Goal: Task Accomplishment & Management: Complete application form

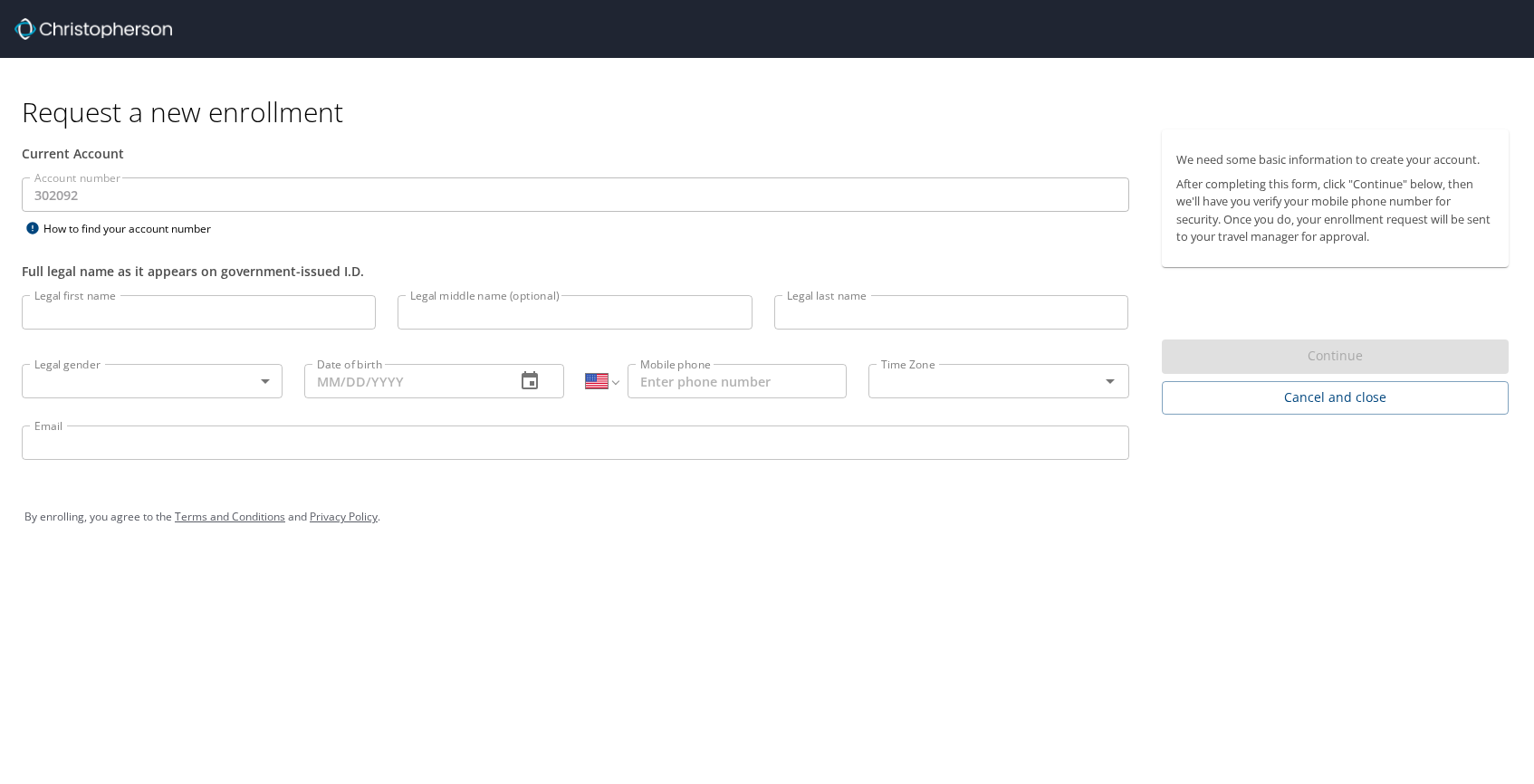
select select "US"
click at [290, 302] on input "Legal first name" at bounding box center [199, 311] width 354 height 34
type input "[PERSON_NAME]"
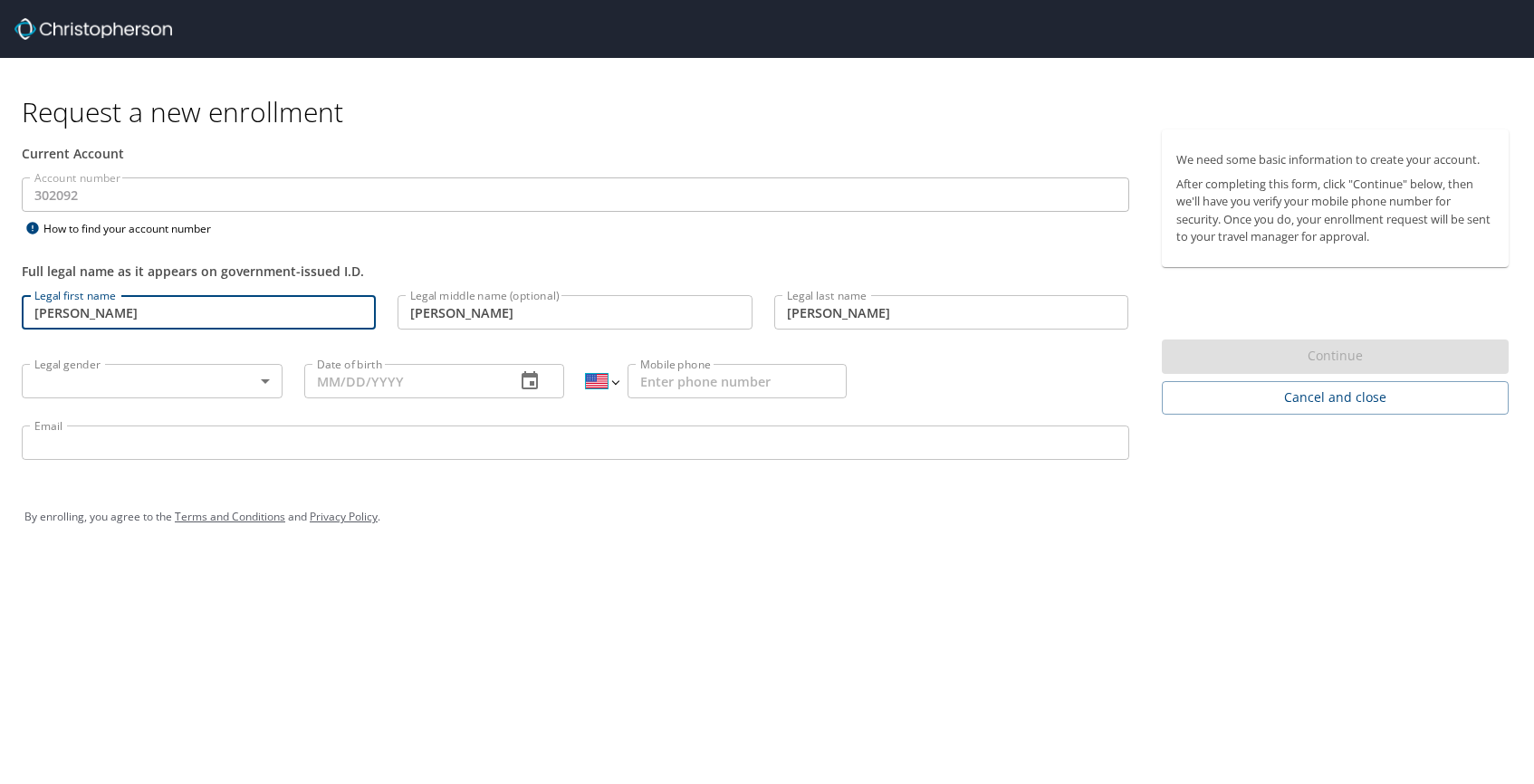
select select "GB"
type input "07377 414450"
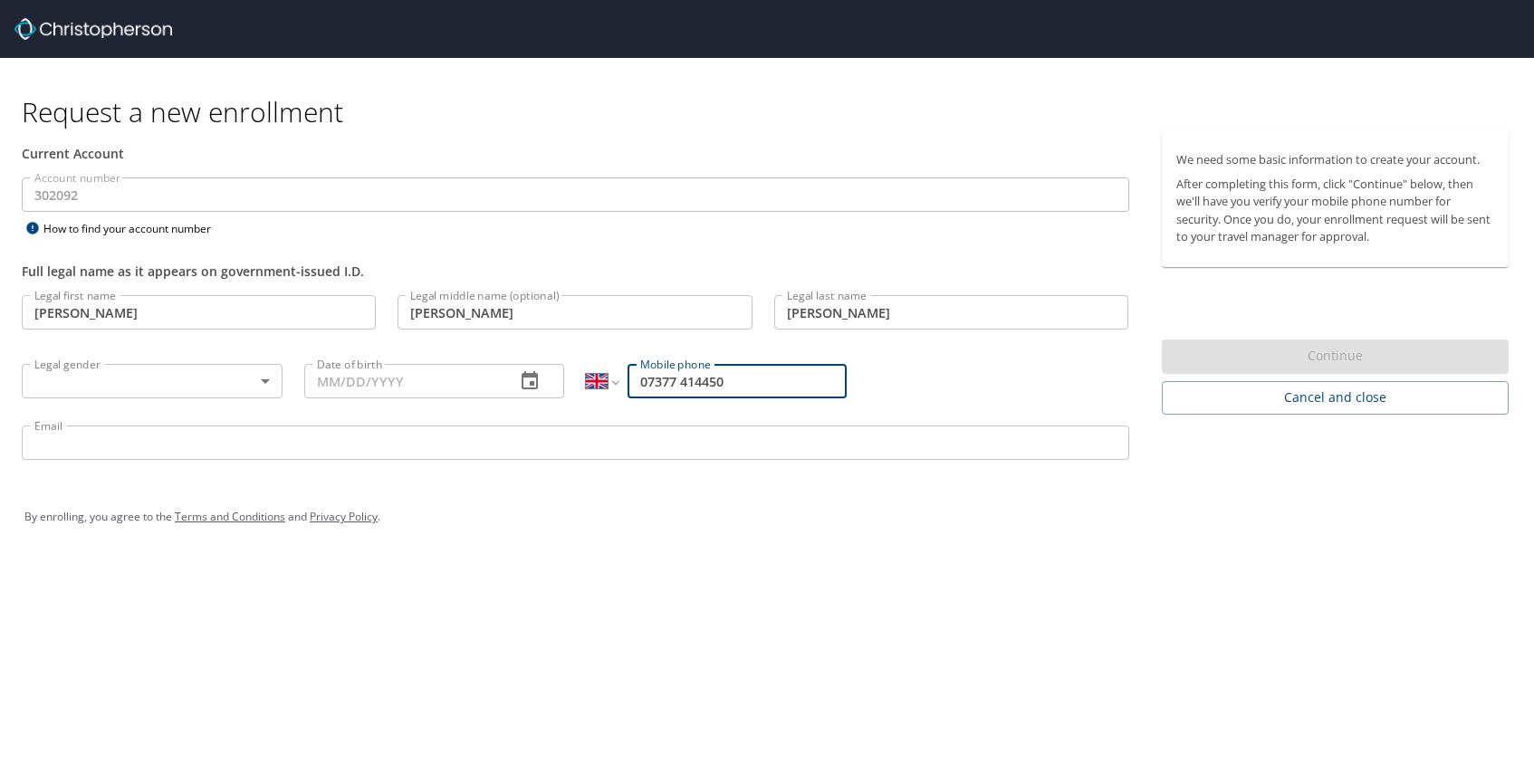
click at [235, 378] on body "Request a new enrollment Current Account Account number 302092 Account number H…" at bounding box center [767, 392] width 1534 height 784
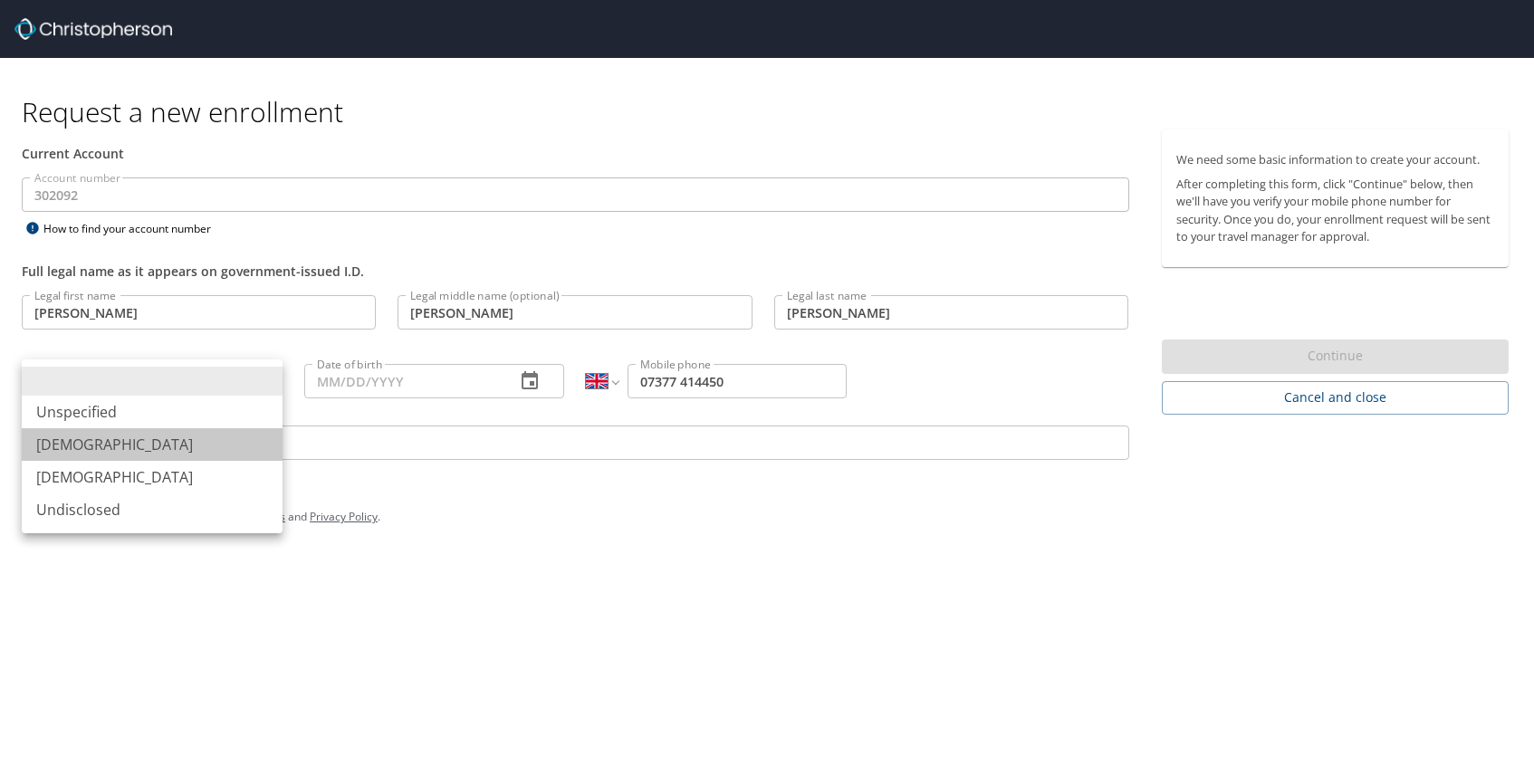
click at [211, 437] on li "[DEMOGRAPHIC_DATA]" at bounding box center [152, 444] width 261 height 33
type input "[DEMOGRAPHIC_DATA]"
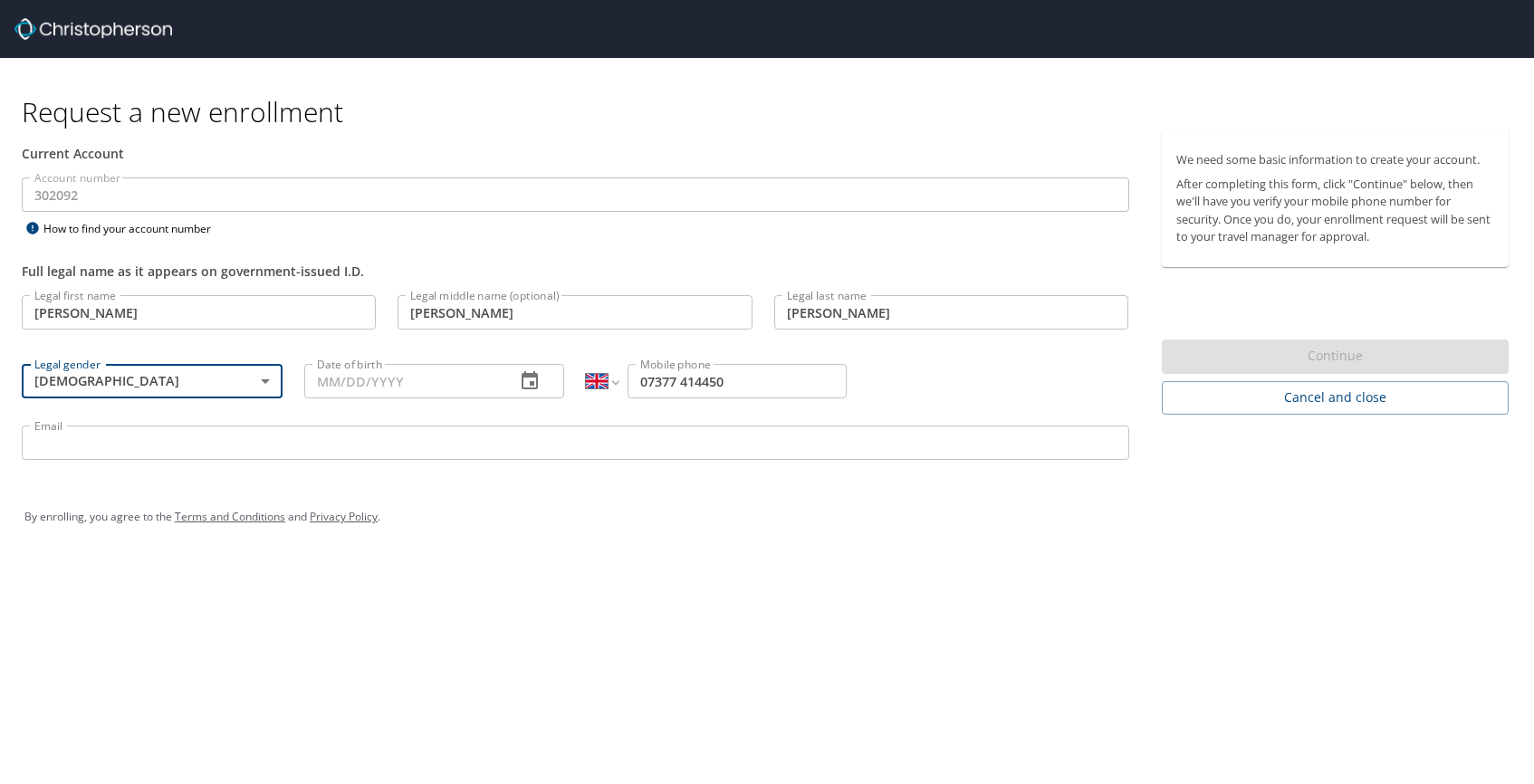
click at [449, 379] on input "Date of birth" at bounding box center [403, 380] width 198 height 34
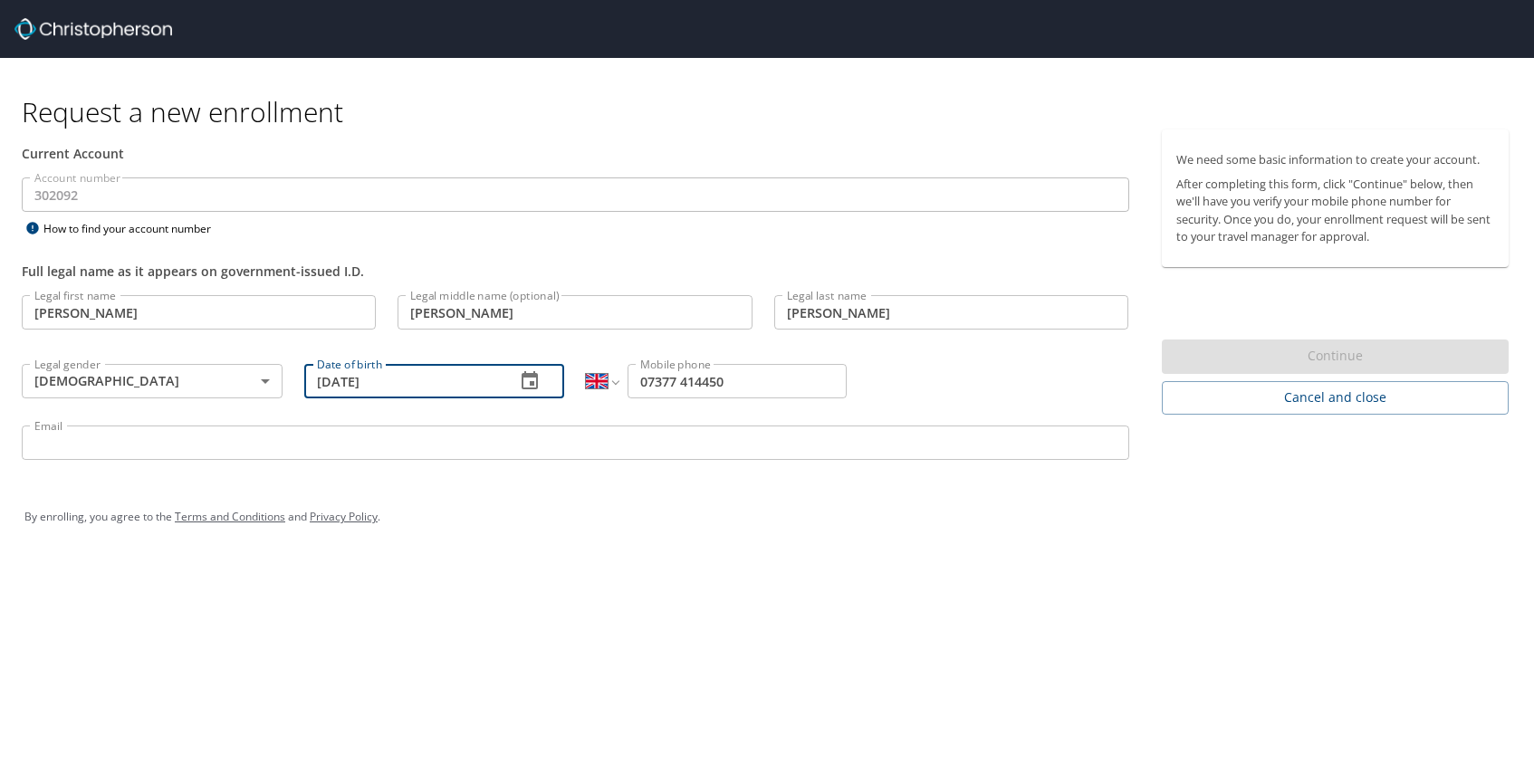
type input "[DATE]"
click at [633, 458] on input "Email" at bounding box center [574, 442] width 1107 height 34
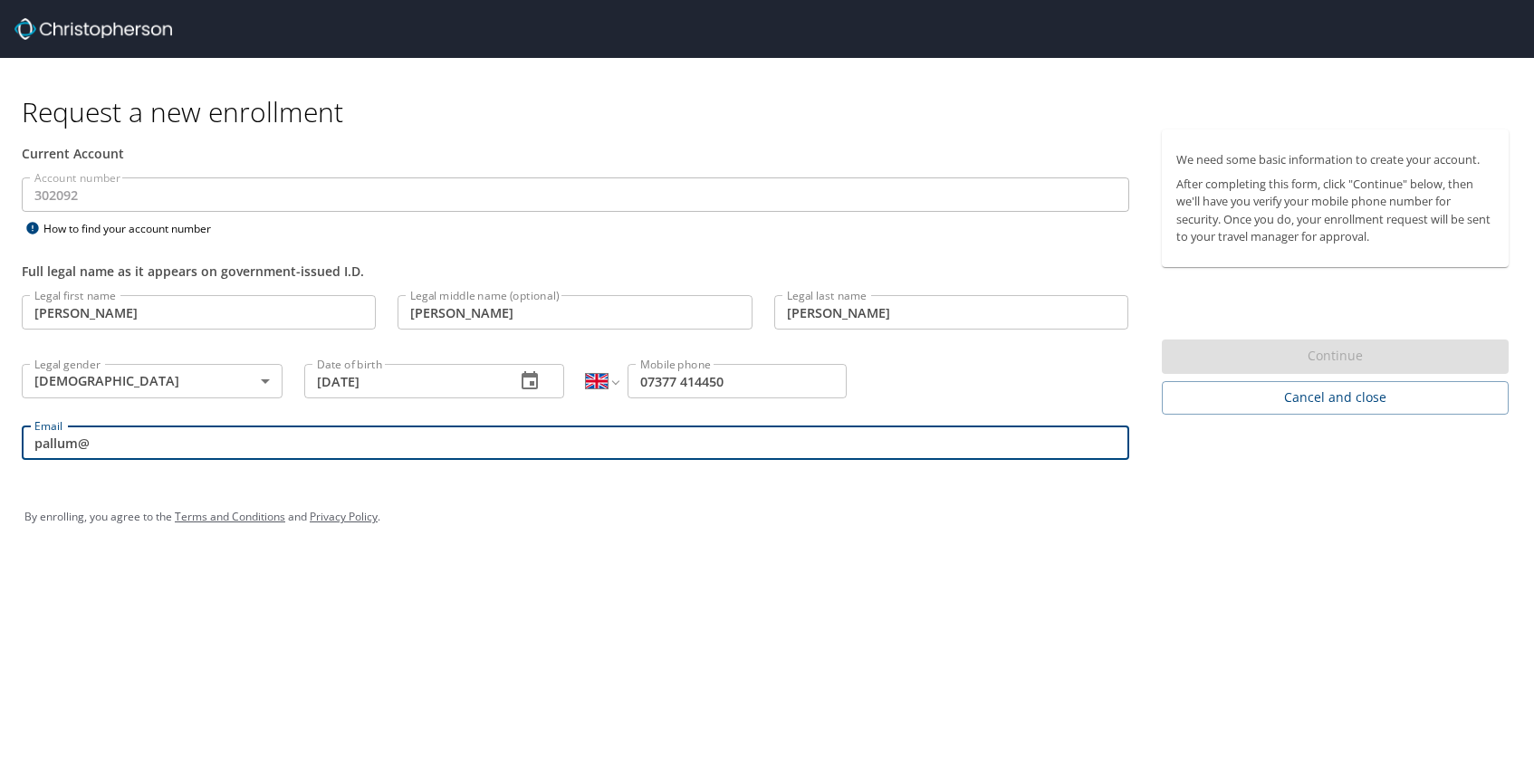
type input "[EMAIL_ADDRESS][DOMAIN_NAME]"
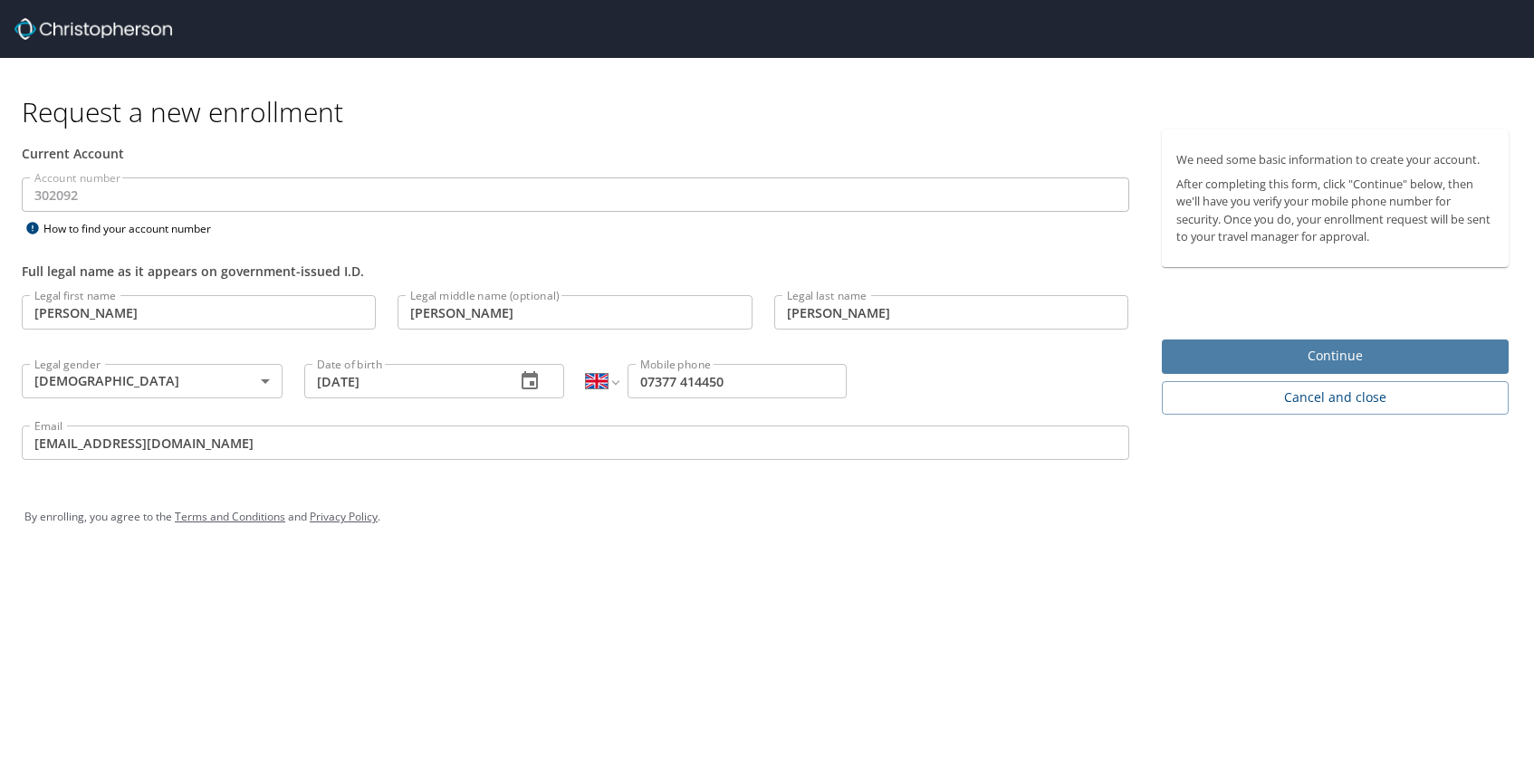
click at [1336, 361] on span "Continue" at bounding box center [1335, 356] width 319 height 22
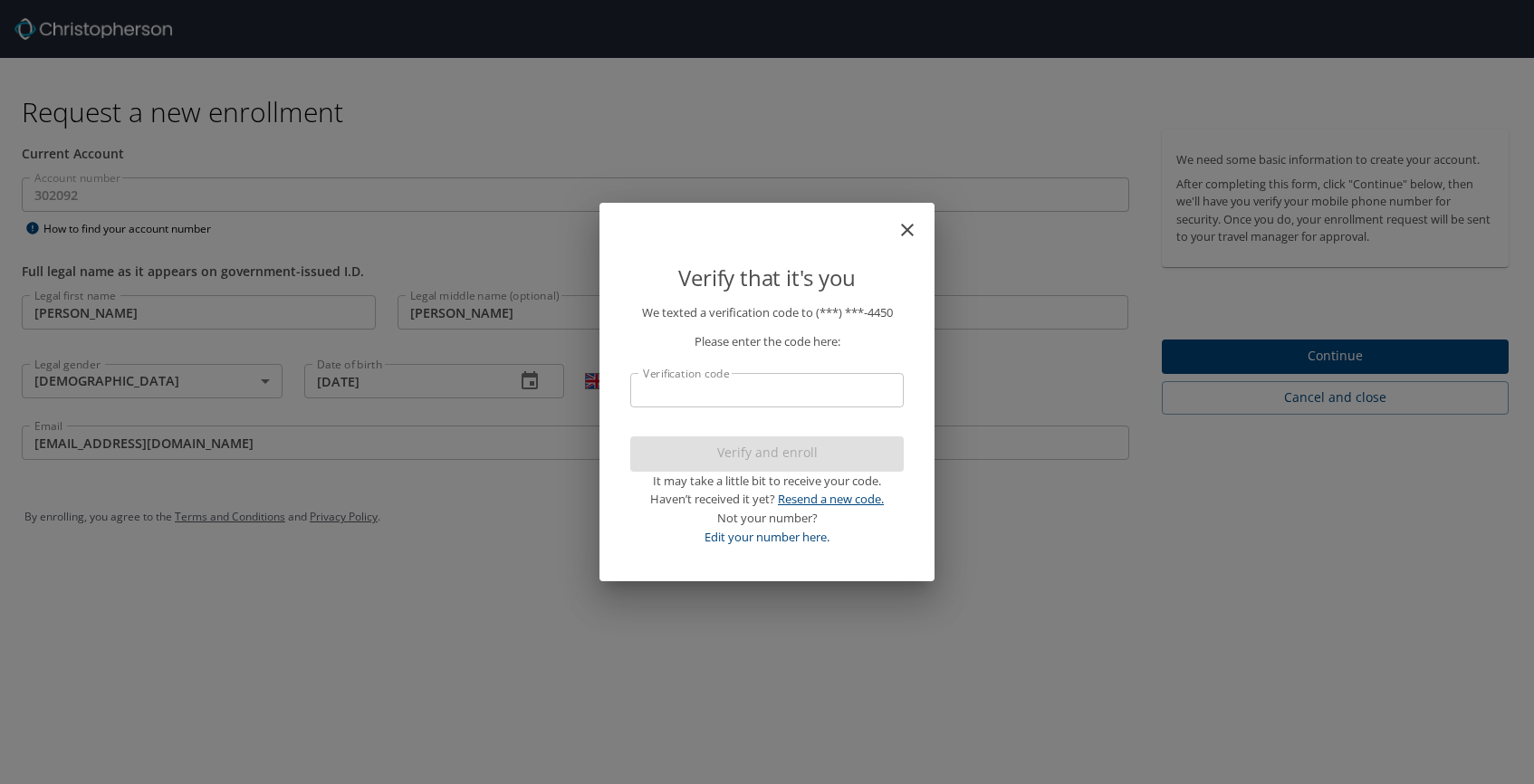
click at [822, 502] on link "Resend a new code." at bounding box center [831, 498] width 106 height 16
click at [905, 232] on icon "close" at bounding box center [907, 230] width 13 height 13
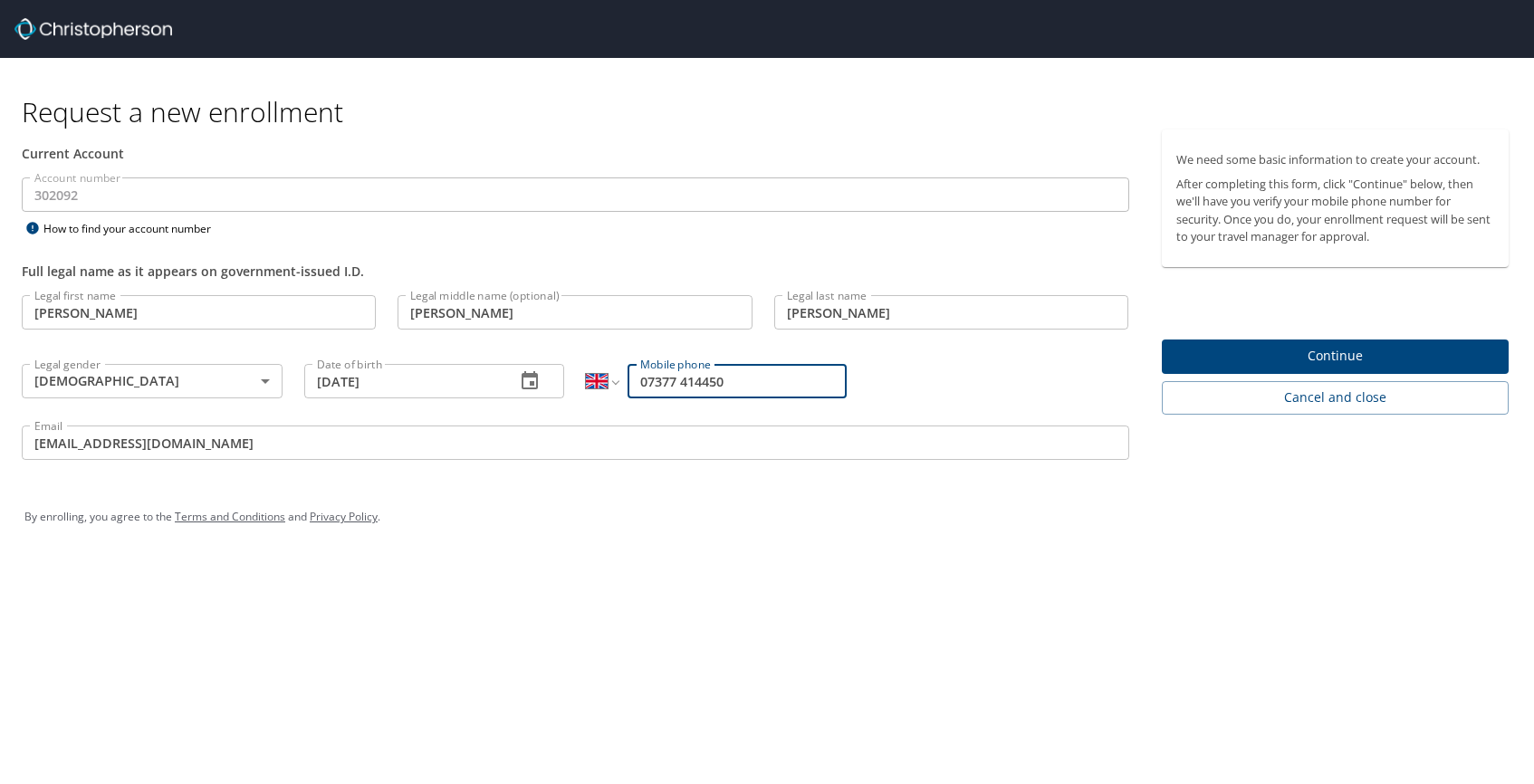
click at [1348, 351] on span "Continue" at bounding box center [1335, 356] width 319 height 22
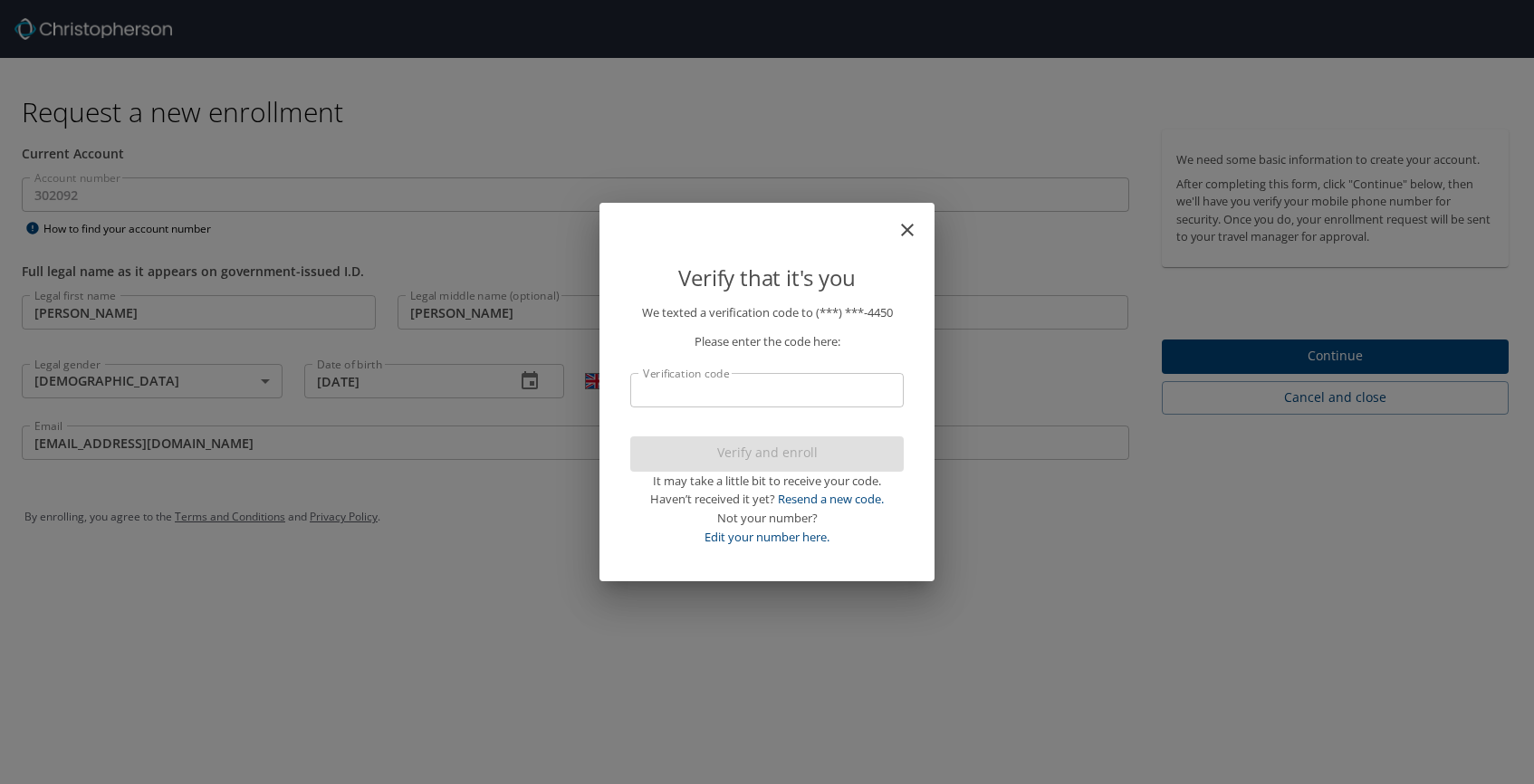
click at [911, 233] on icon "close" at bounding box center [907, 230] width 13 height 13
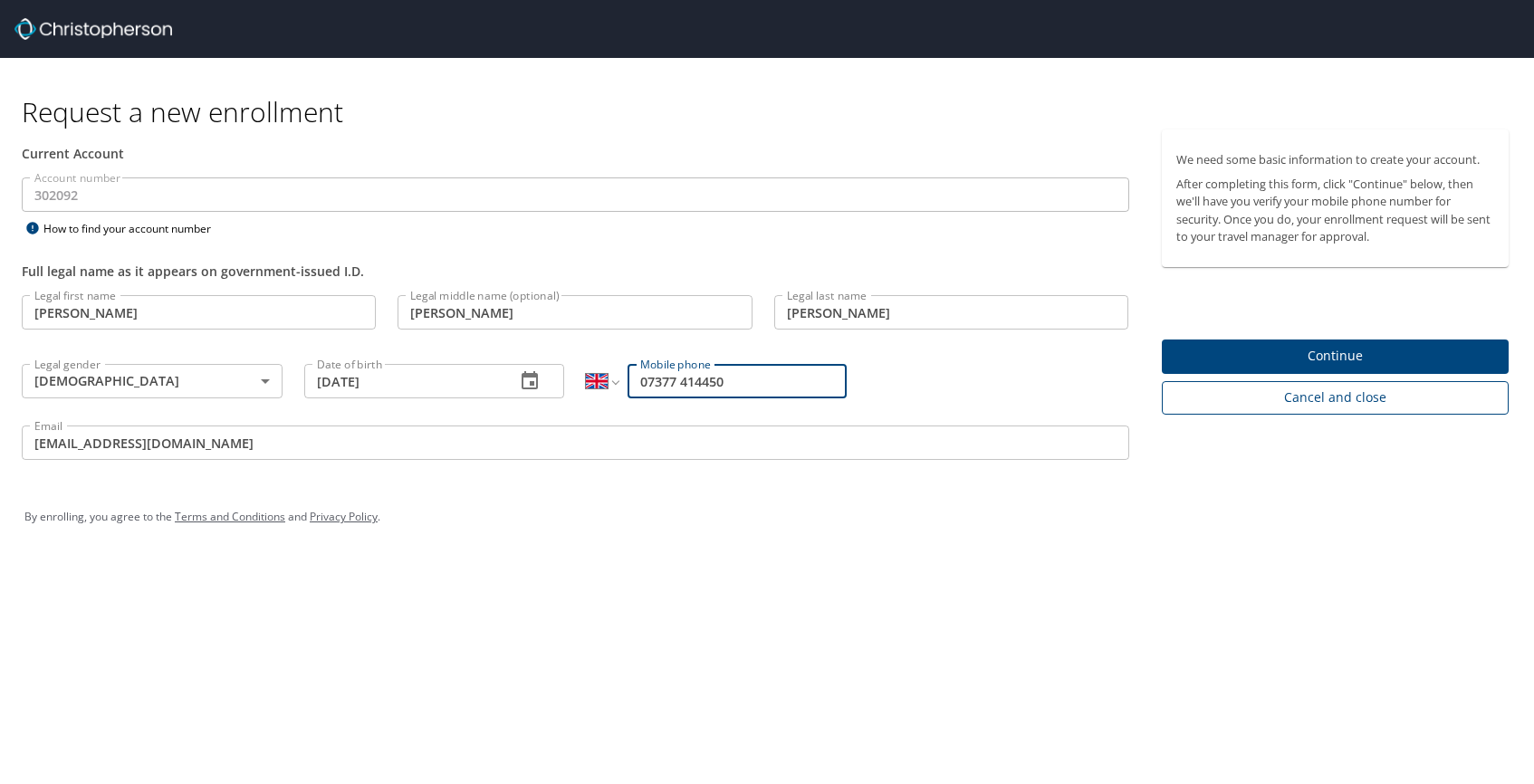
click at [1282, 392] on span "Cancel and close" at bounding box center [1335, 398] width 319 height 22
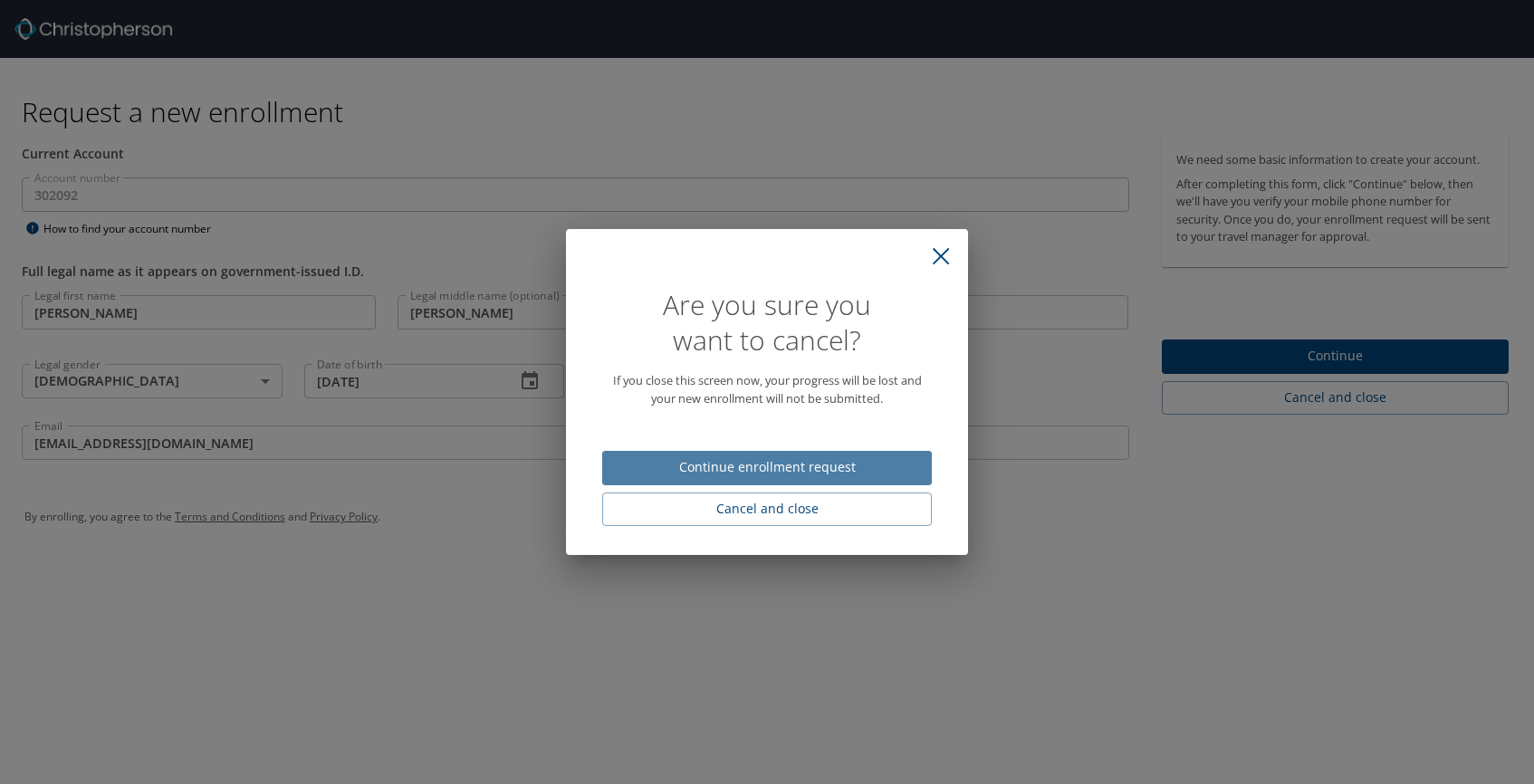
click at [792, 471] on span "Continue enrollment request" at bounding box center [767, 467] width 300 height 22
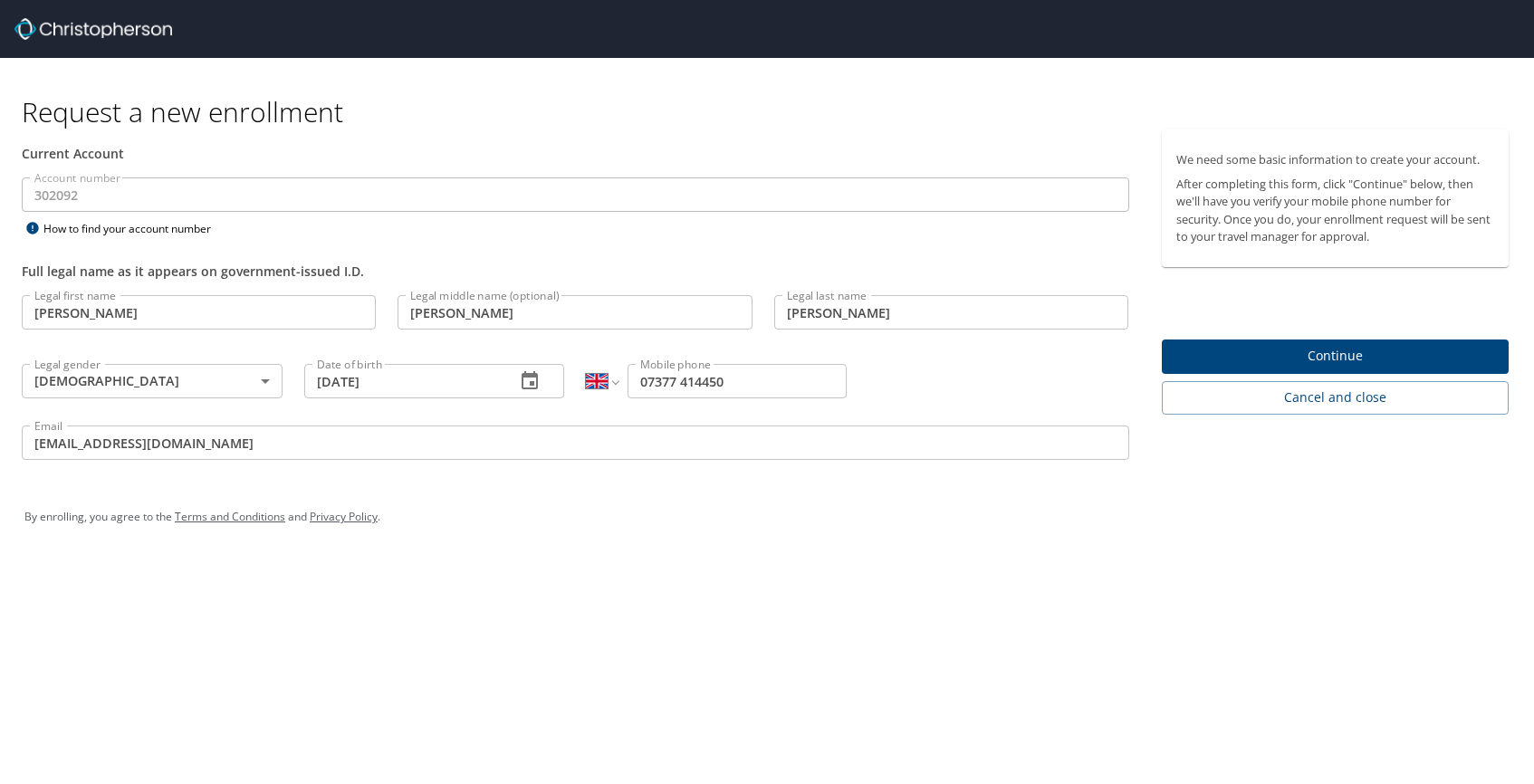
click at [1306, 360] on span "Continue" at bounding box center [1335, 356] width 319 height 22
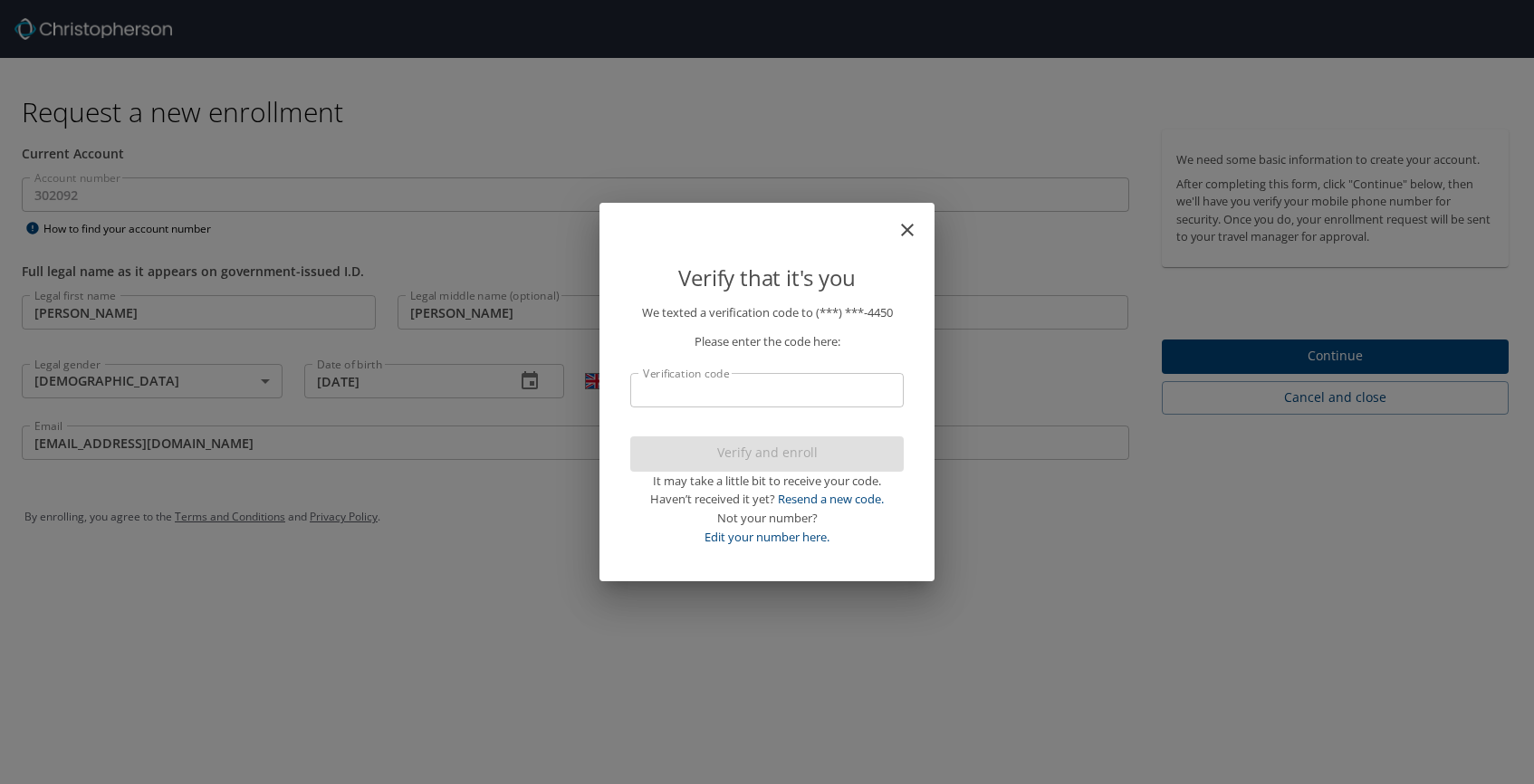
type input "07377 414450"
click at [797, 534] on link "Edit your number here." at bounding box center [767, 536] width 125 height 16
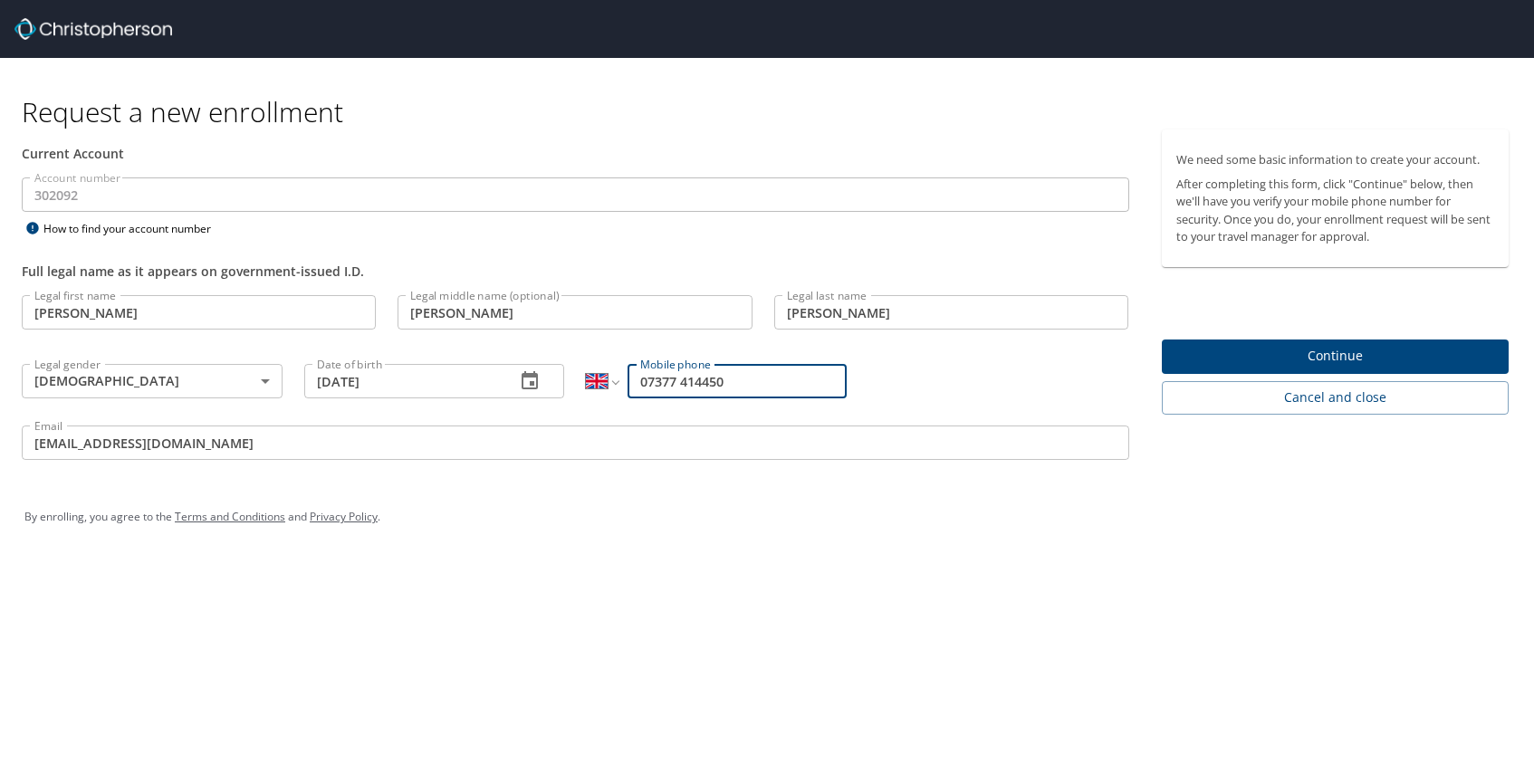
click at [1241, 358] on span "Continue" at bounding box center [1335, 356] width 319 height 22
